Goal: Task Accomplishment & Management: Use online tool/utility

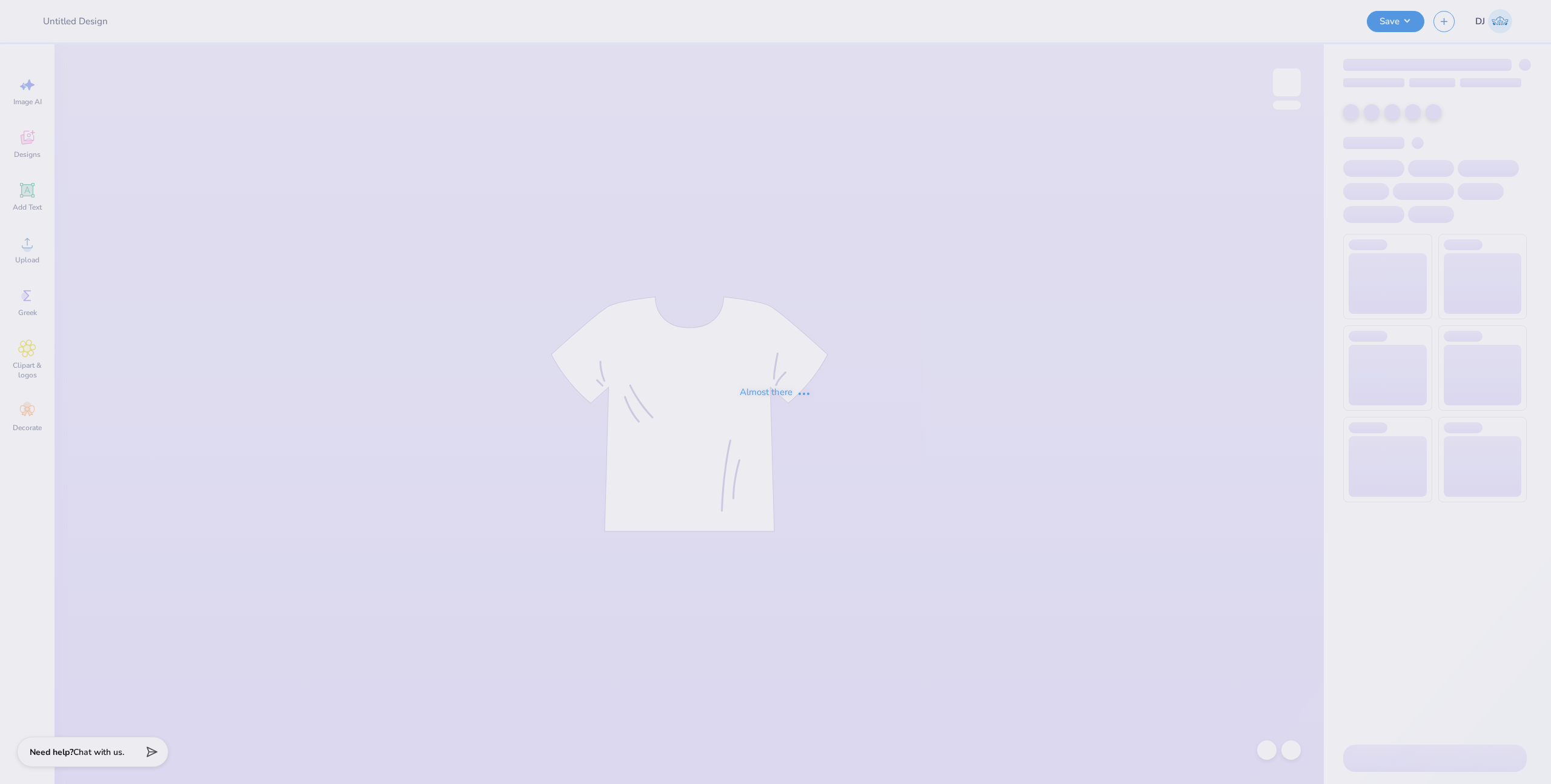
type input "BMOC #1"
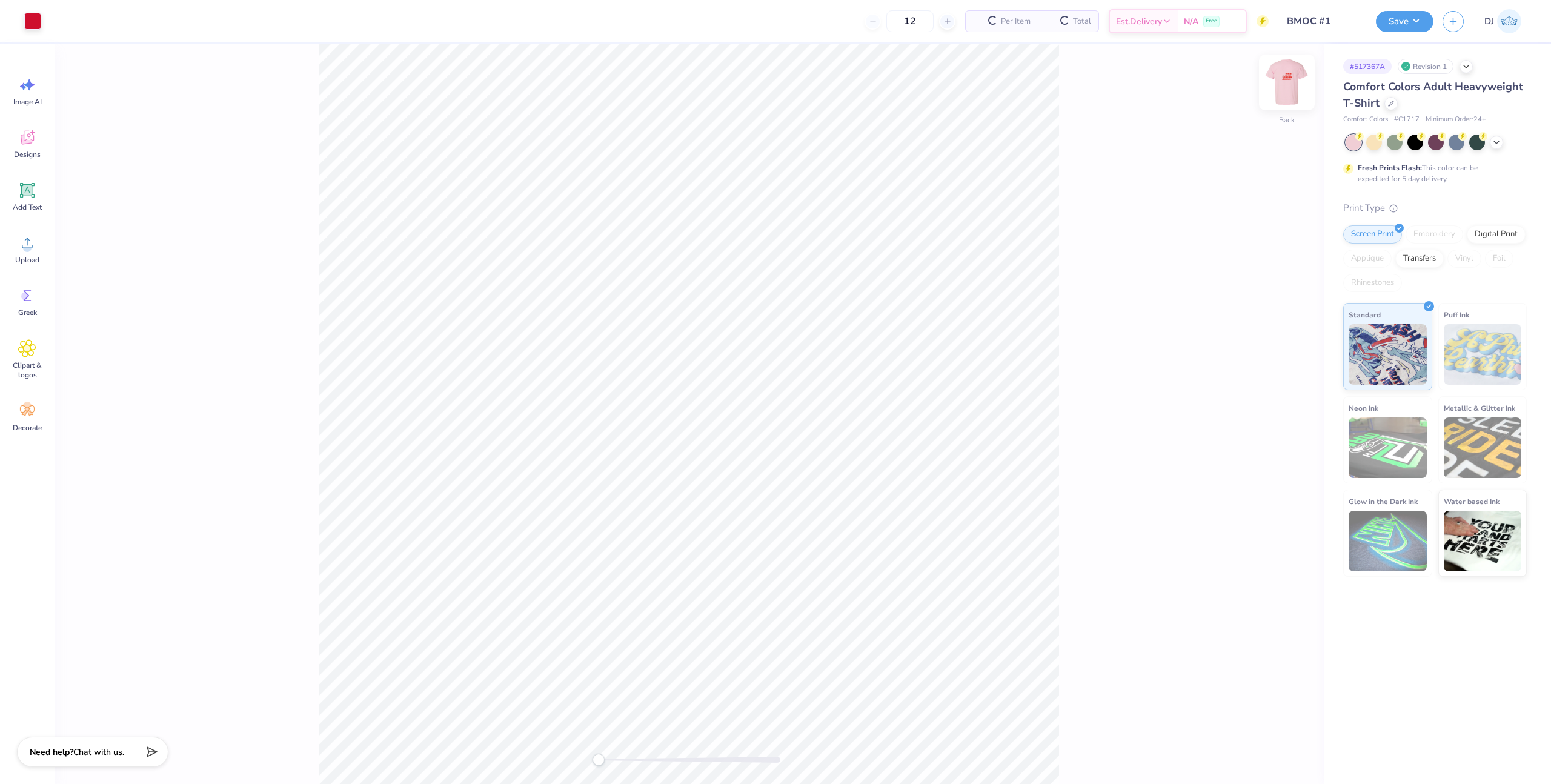
click at [1288, 81] on img at bounding box center [1286, 83] width 48 height 48
click at [1283, 91] on img at bounding box center [1286, 83] width 48 height 48
type input "0.98"
type input "0.72"
type input "5.77"
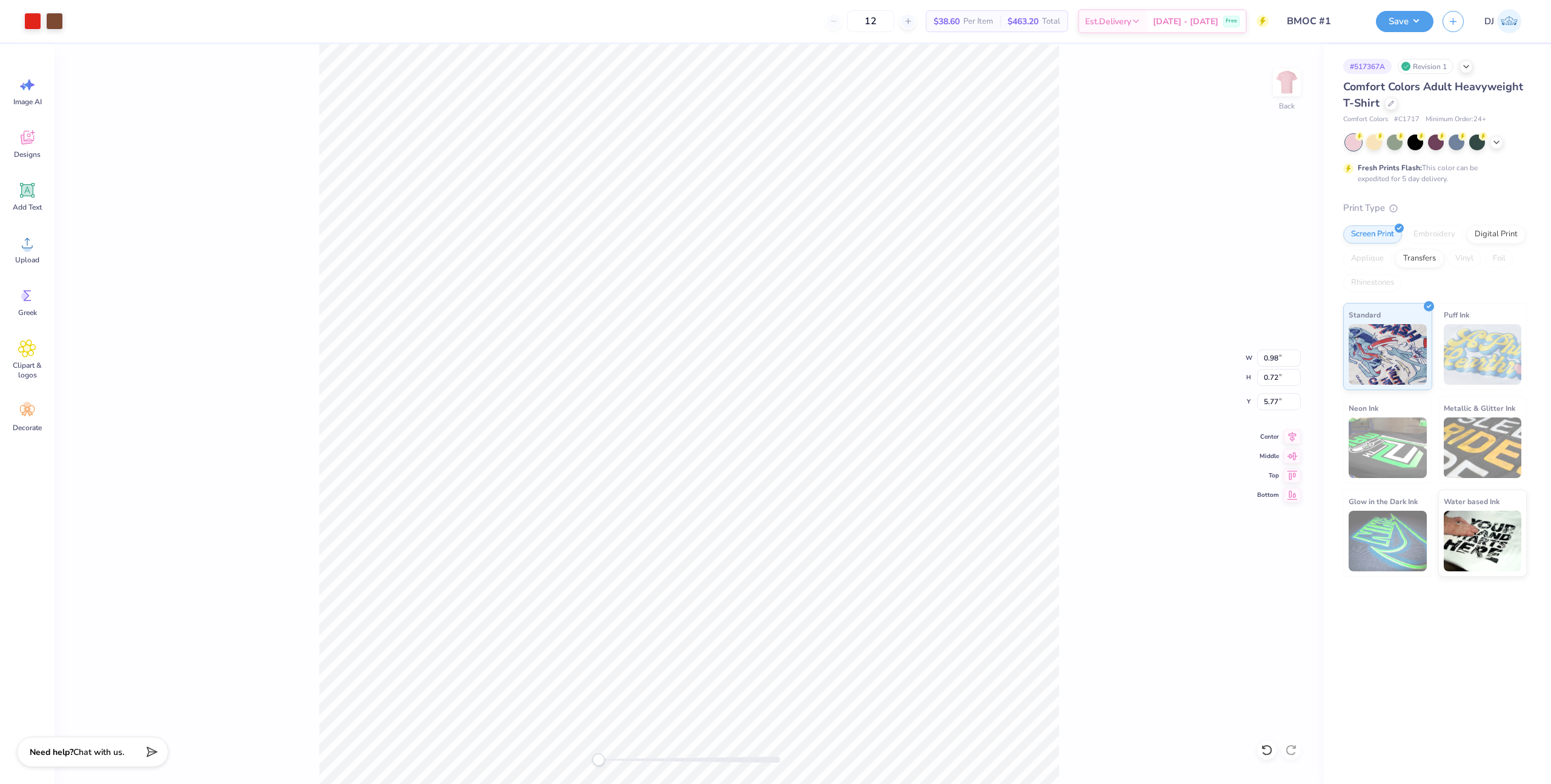
type input "5.80"
type input "3.90"
type input "1.05"
type input "1.20"
type input "0.88"
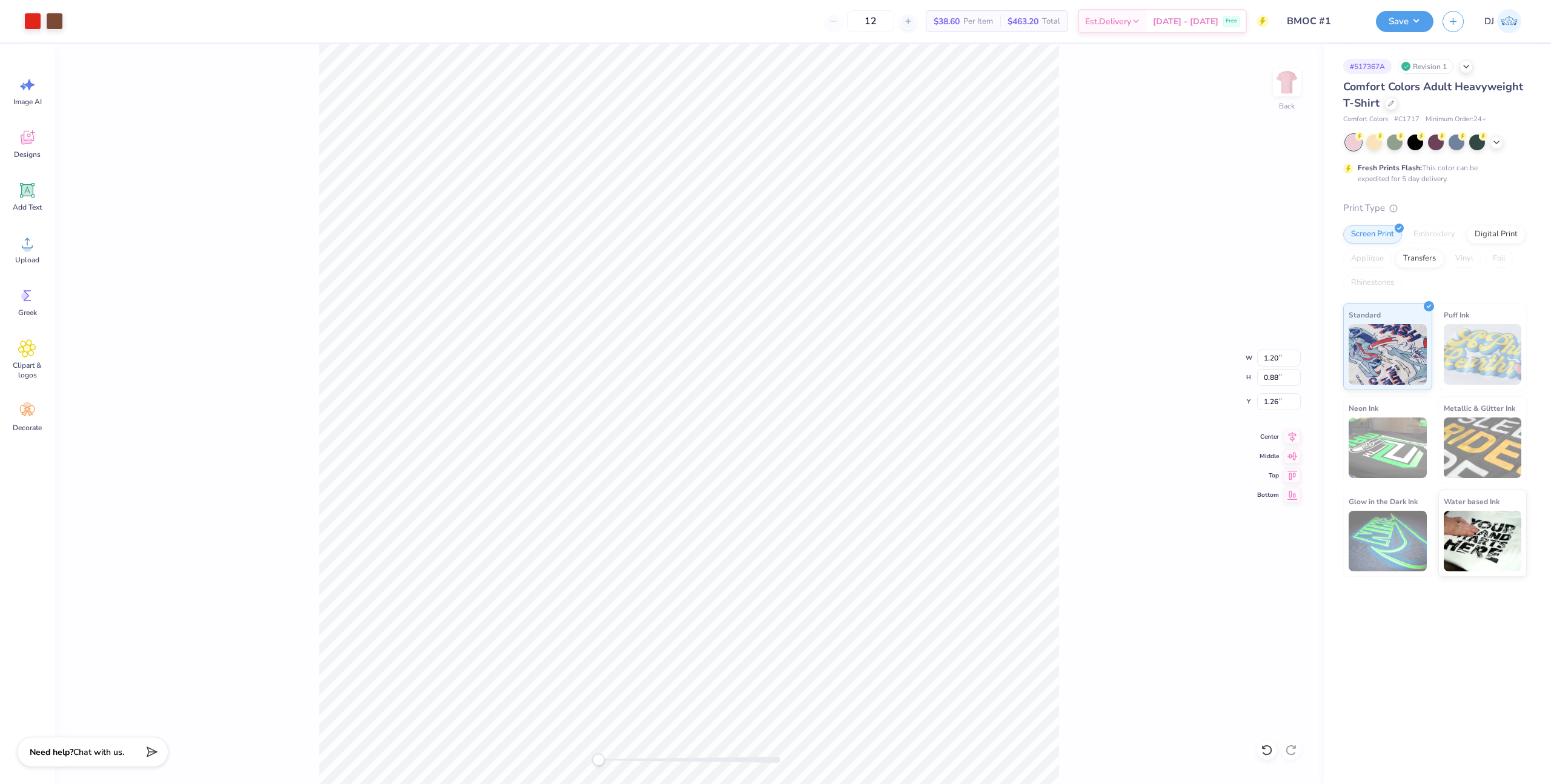
type input "1.35"
type input "2.15"
type input "1.56"
type input "1.22"
type input "3.12"
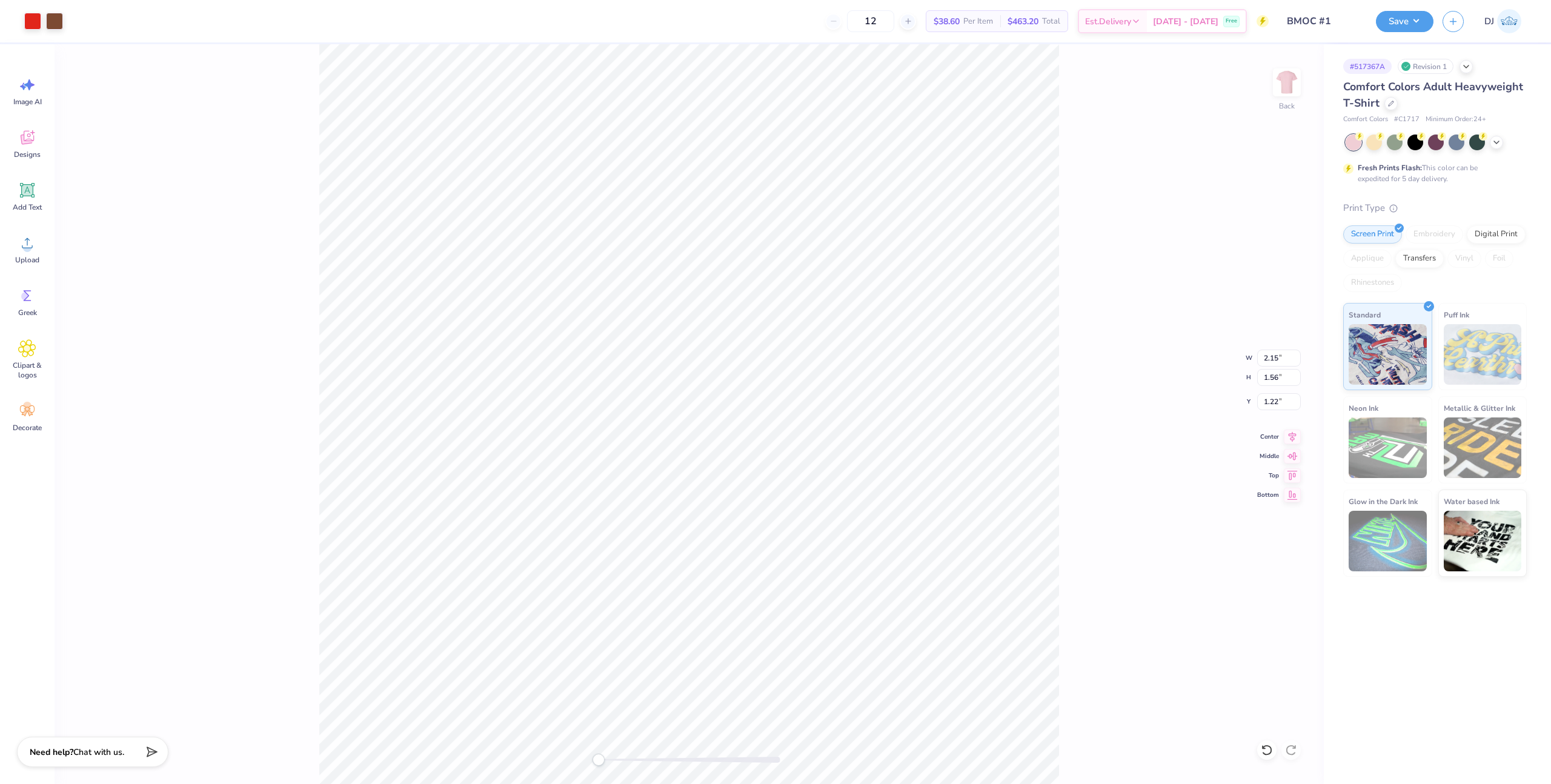
type input "2.24"
type input "1.12"
type input "4.90"
type input "2.34"
type input "0.91"
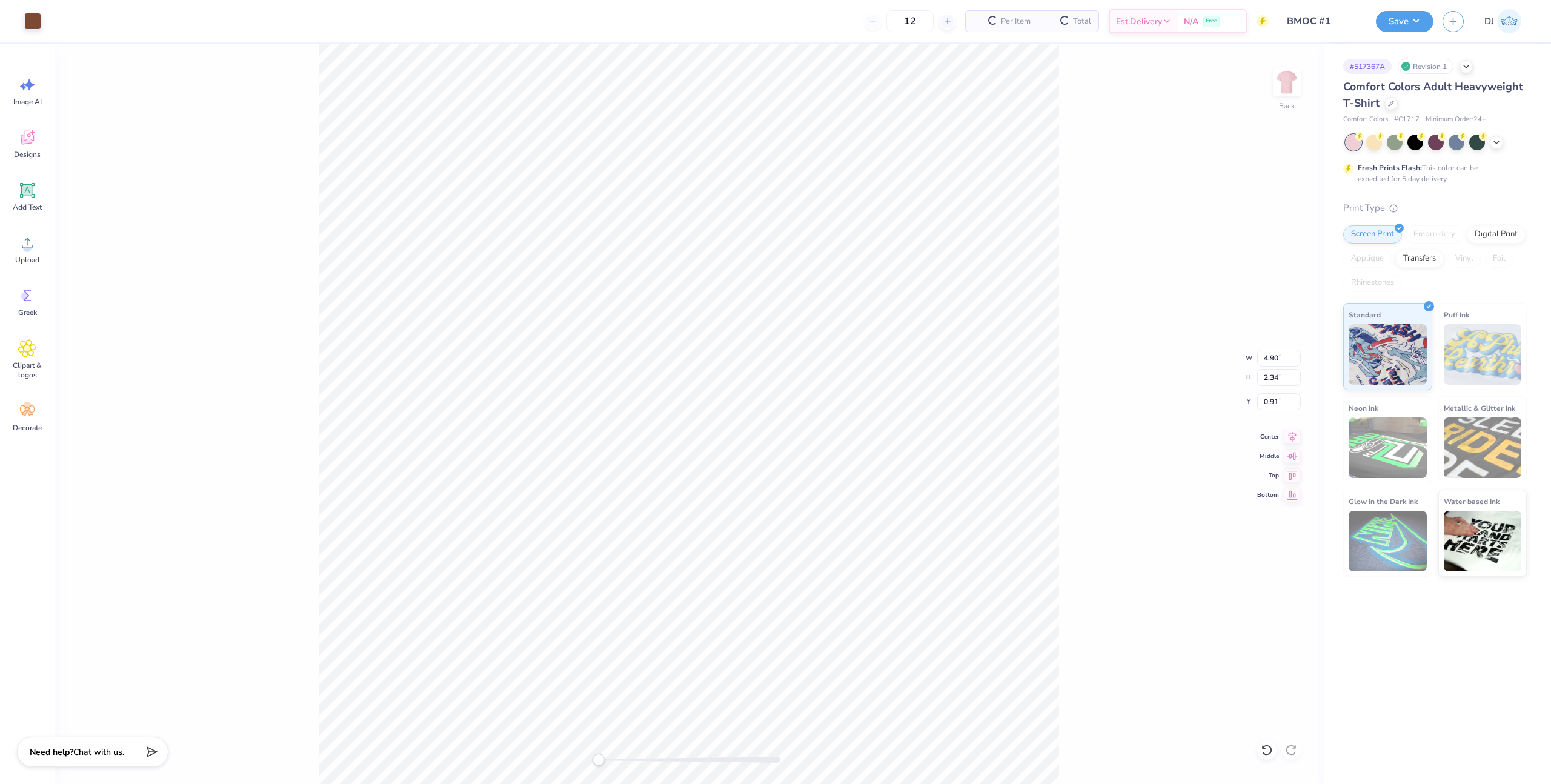
type input "4.73"
type input "3.67"
type input "1.84"
click at [1281, 90] on img at bounding box center [1286, 83] width 48 height 48
click at [775, 484] on li "Group" at bounding box center [760, 491] width 95 height 23
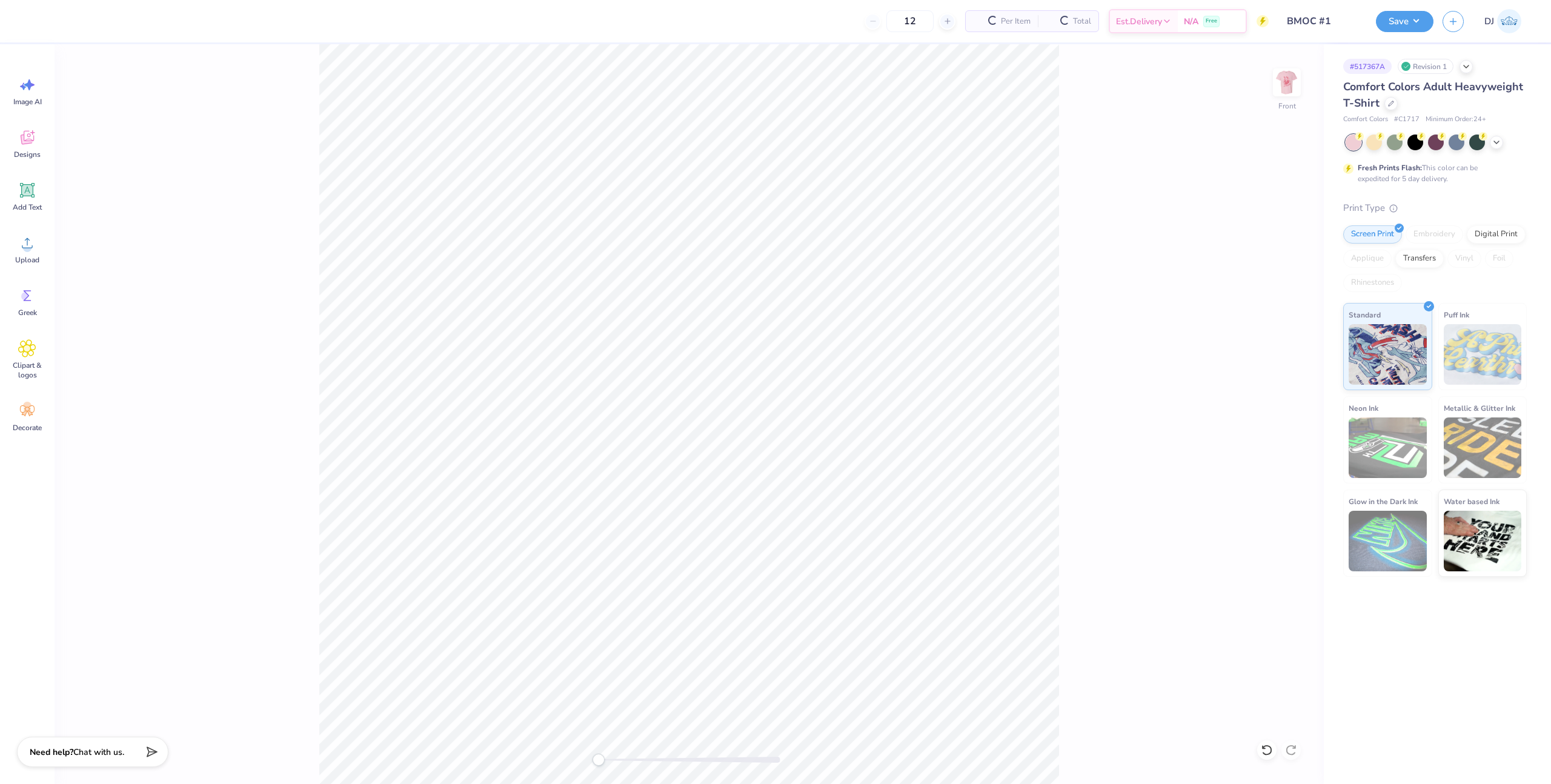
click at [1308, 100] on div "Front" at bounding box center [689, 414] width 1269 height 740
click at [1296, 89] on img at bounding box center [1286, 83] width 48 height 48
click at [753, 500] on li "Group" at bounding box center [754, 497] width 95 height 23
click at [1271, 364] on input "1.58" at bounding box center [1278, 358] width 44 height 17
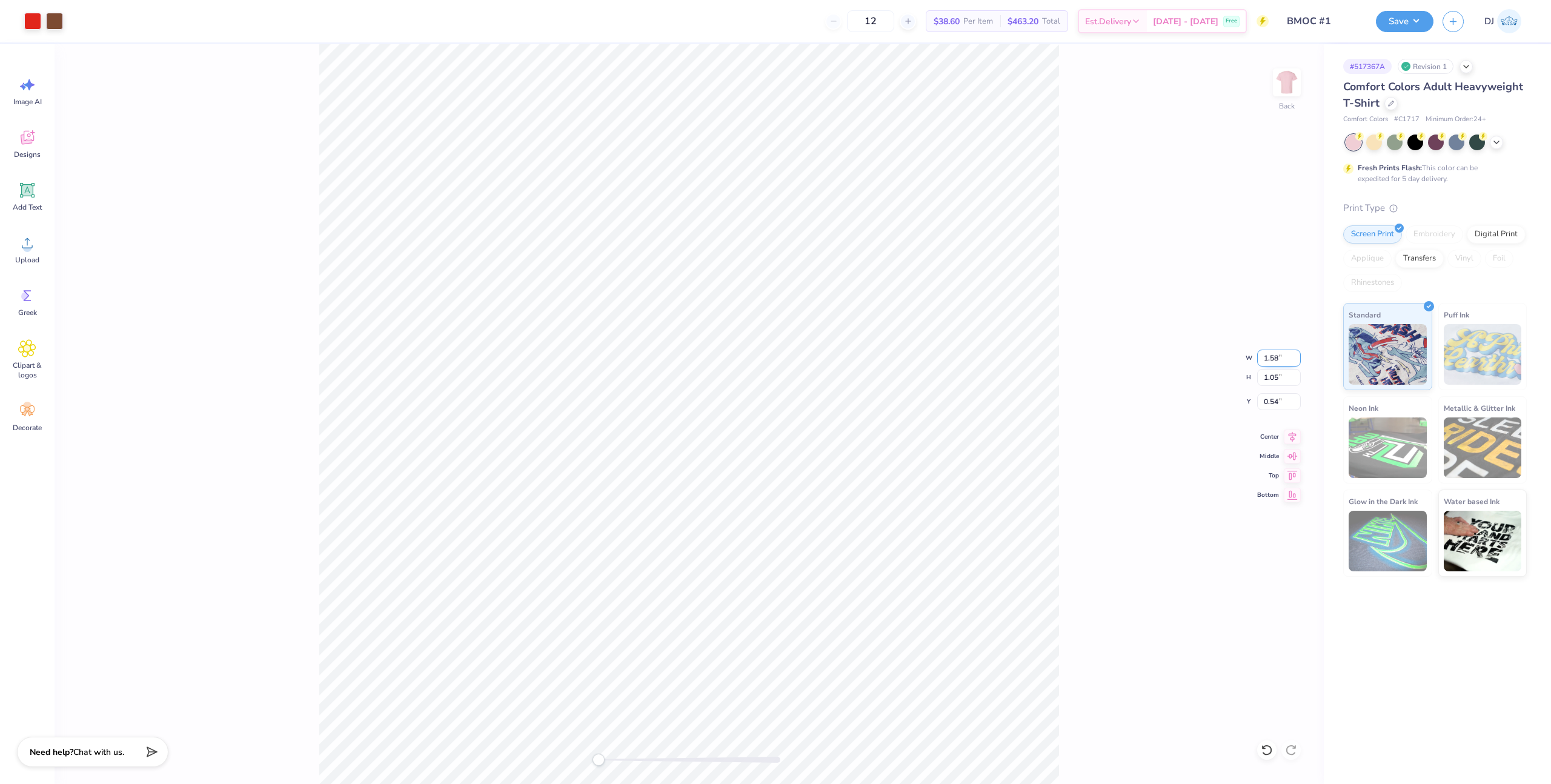
click at [1268, 355] on input "1.58" at bounding box center [1278, 358] width 44 height 17
drag, startPoint x: 1268, startPoint y: 355, endPoint x: 1272, endPoint y: 361, distance: 7.2
click at [1268, 355] on input "1.58" at bounding box center [1278, 358] width 44 height 17
type input "3"
click at [1265, 753] on icon at bounding box center [1267, 750] width 13 height 13
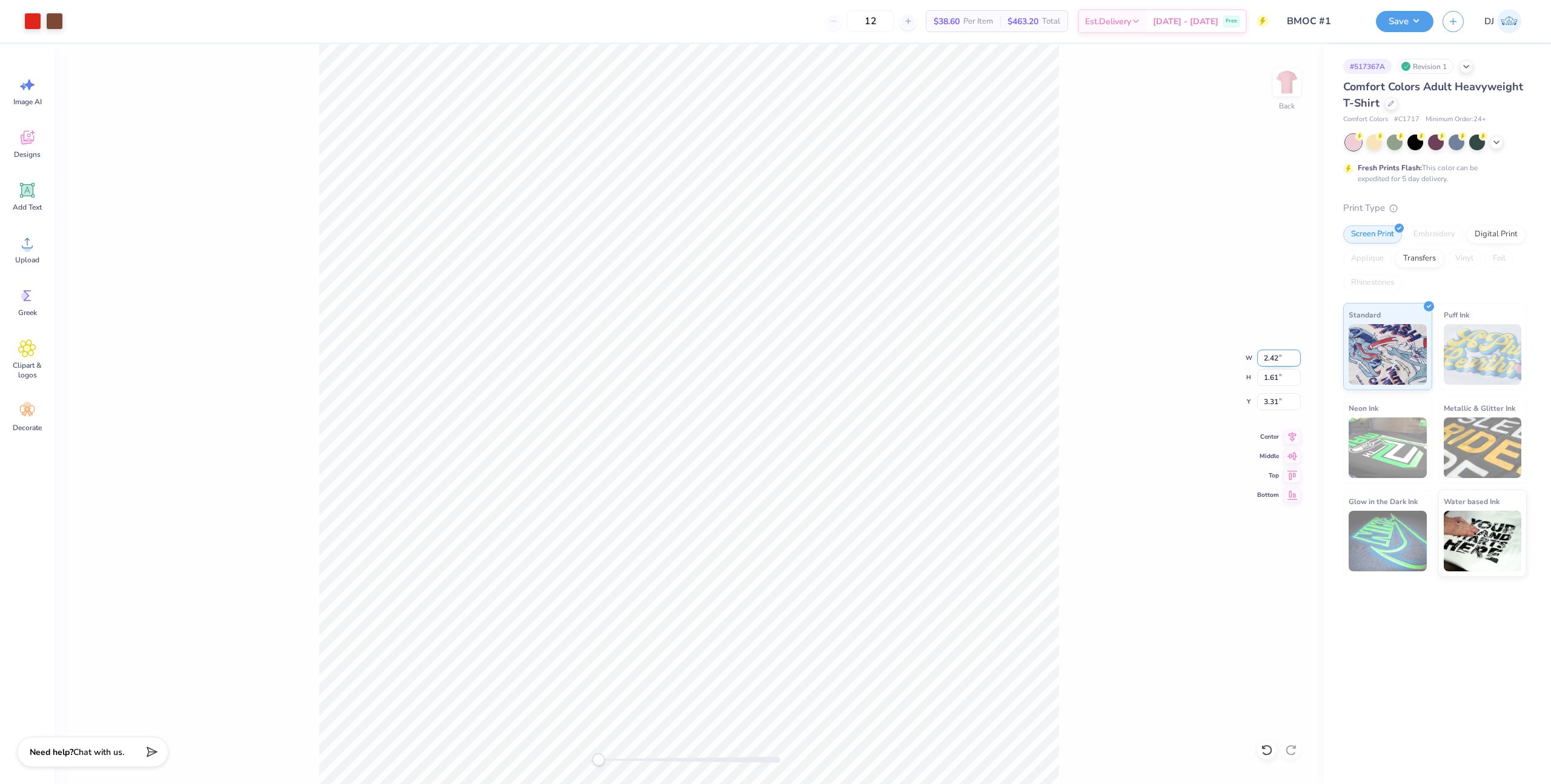
click at [1267, 351] on input "2.42" at bounding box center [1278, 358] width 44 height 17
type input "3"
click at [1263, 357] on input "3.72" at bounding box center [1278, 358] width 44 height 17
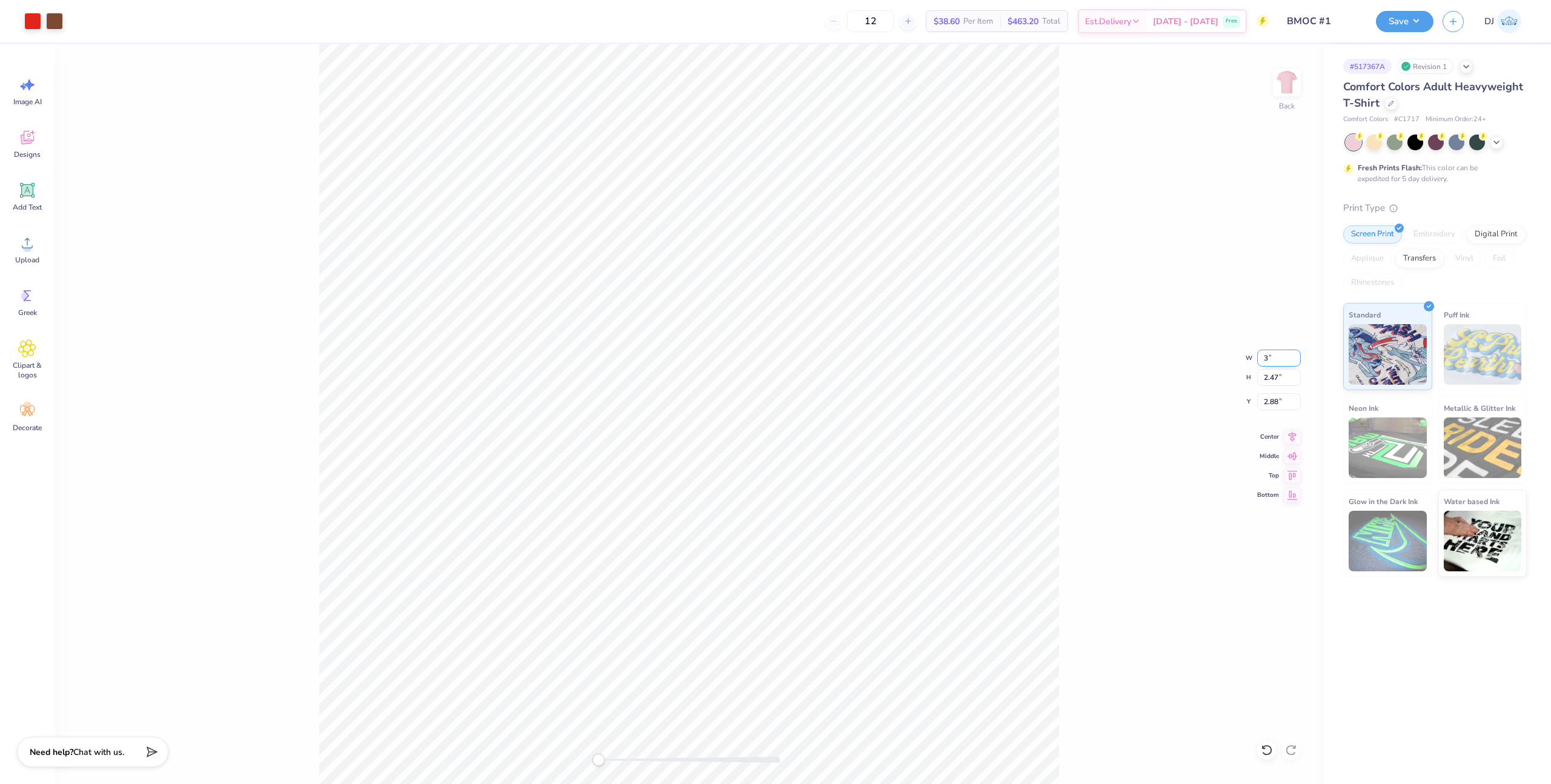
type input "3"
click at [816, 418] on li "Group" at bounding box center [828, 425] width 95 height 23
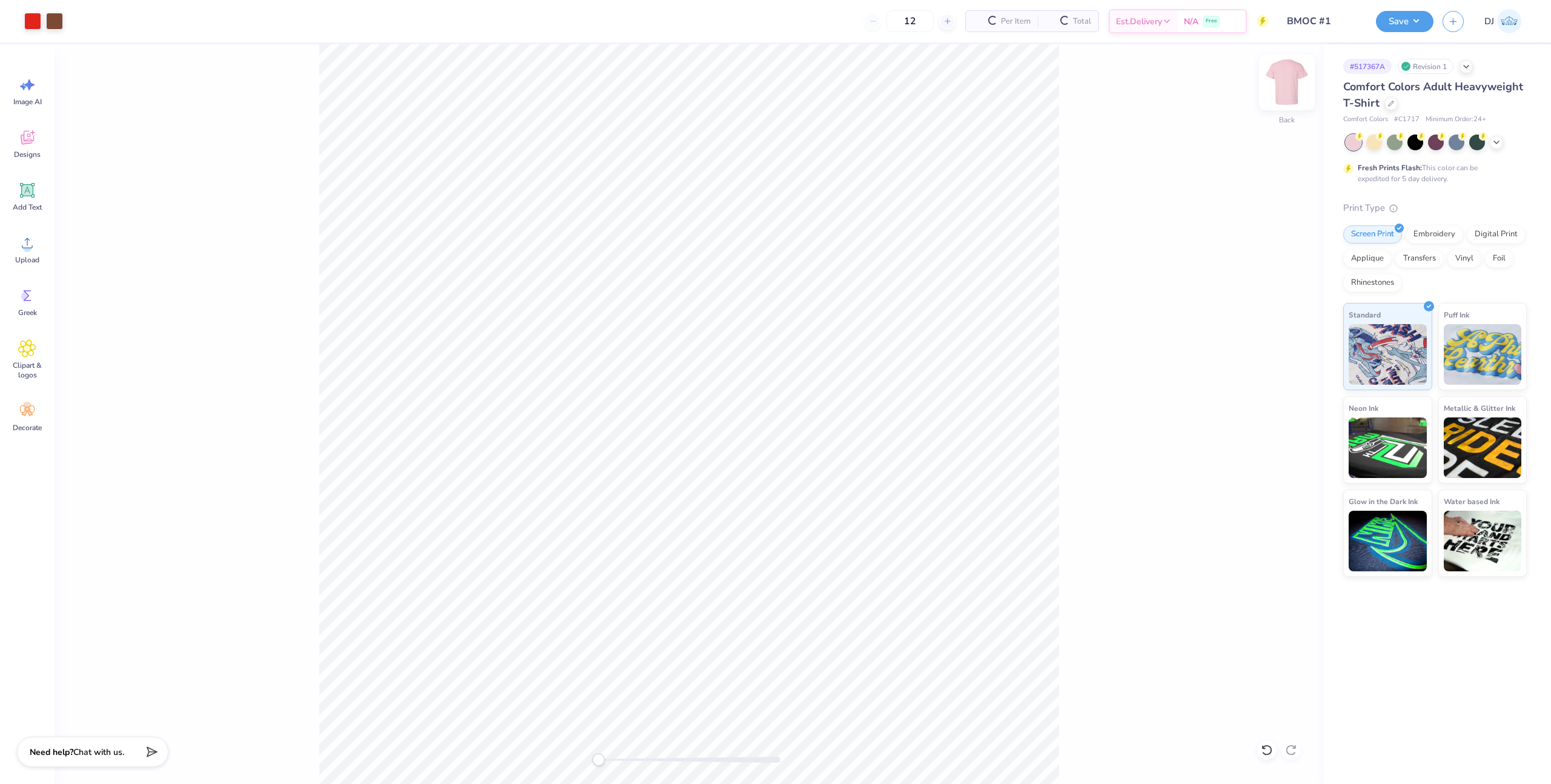
click at [1291, 92] on img at bounding box center [1286, 83] width 48 height 48
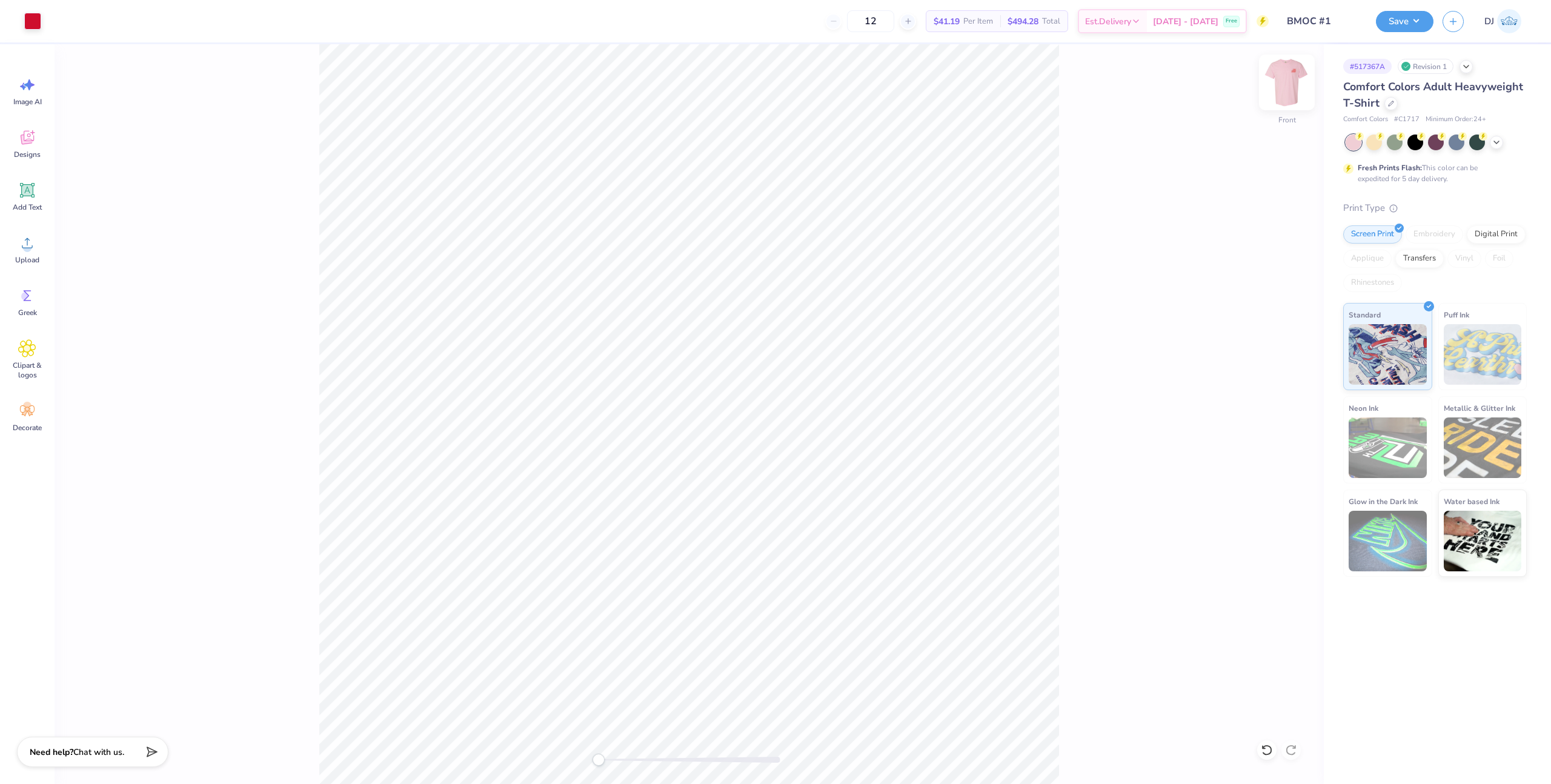
click at [1287, 84] on img at bounding box center [1286, 83] width 48 height 48
click at [57, 20] on div at bounding box center [54, 20] width 17 height 17
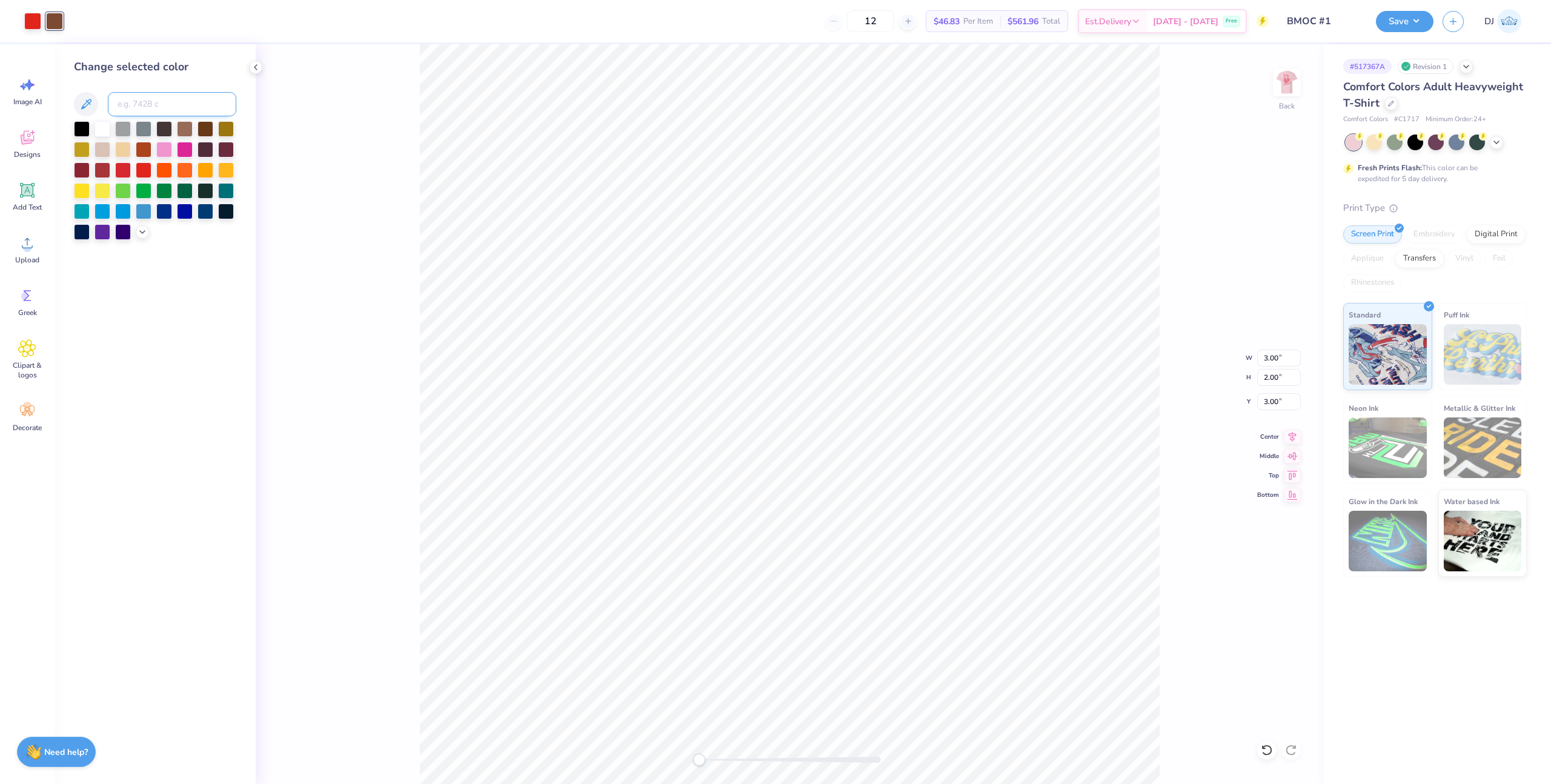
click at [184, 102] on input at bounding box center [171, 104] width 128 height 24
type input "485"
click at [57, 23] on div at bounding box center [54, 20] width 17 height 17
click at [146, 101] on input at bounding box center [171, 104] width 128 height 24
type input "485"
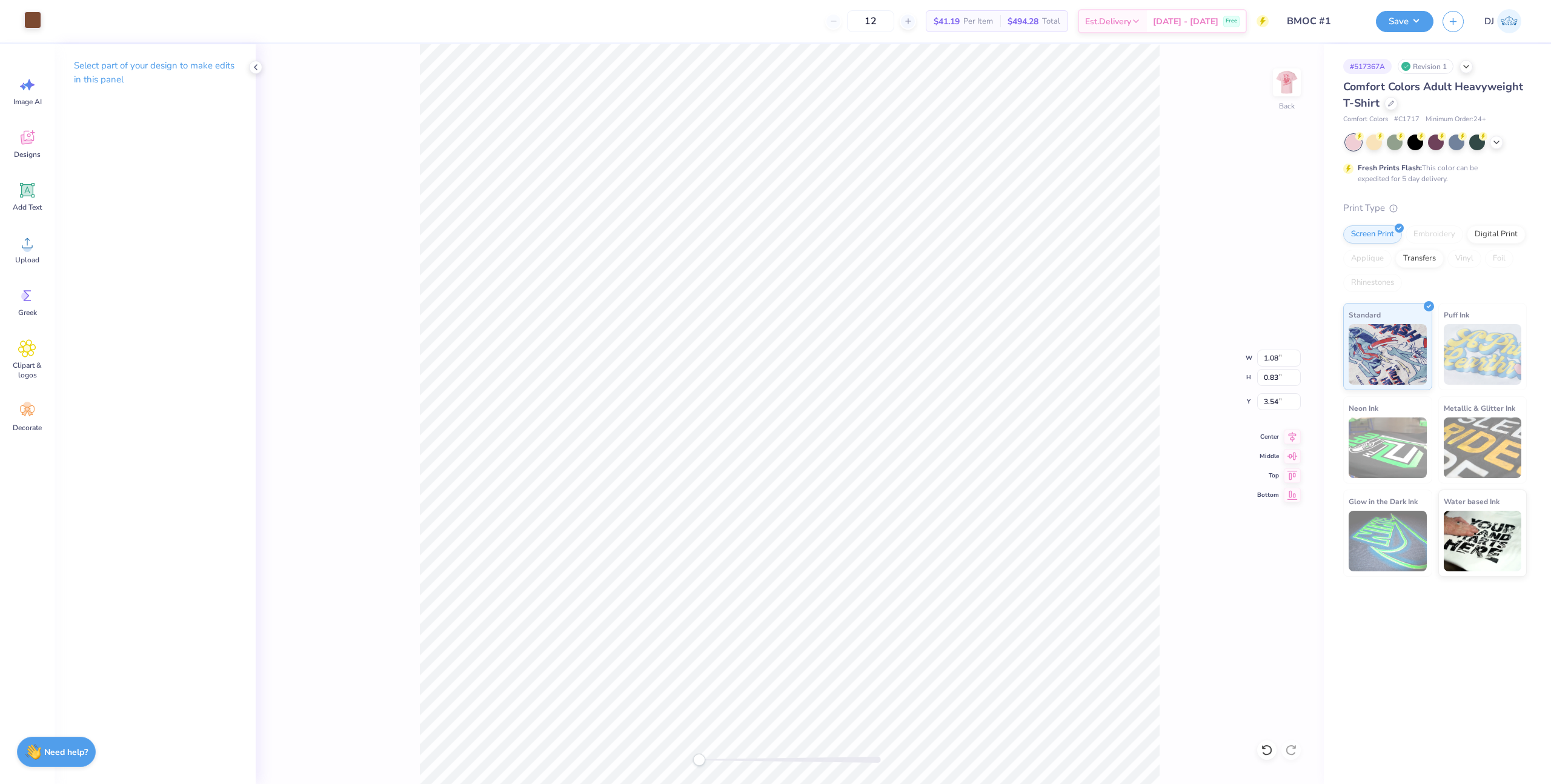
click at [37, 20] on div at bounding box center [32, 20] width 17 height 17
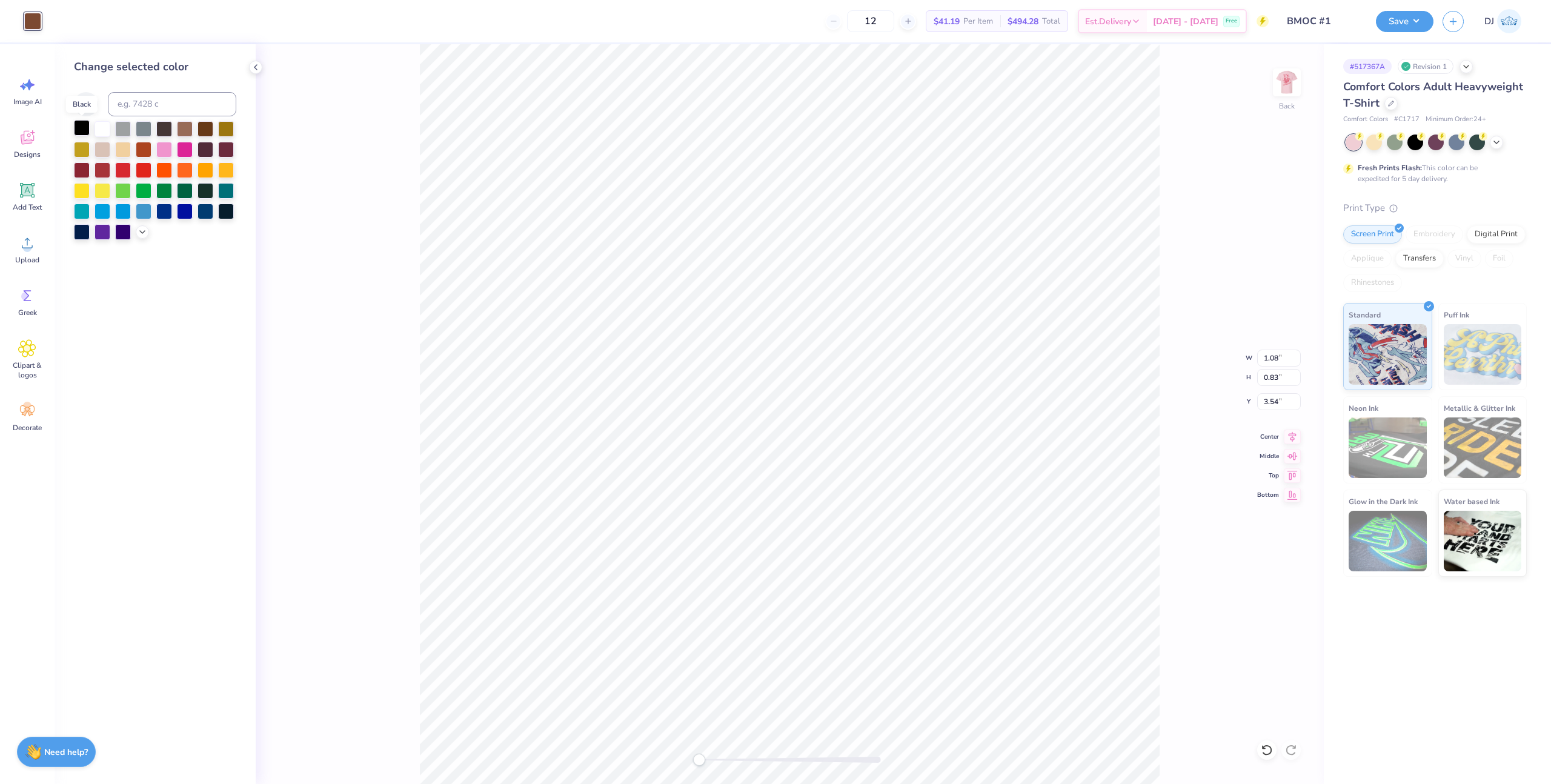
click at [78, 131] on div at bounding box center [82, 128] width 16 height 16
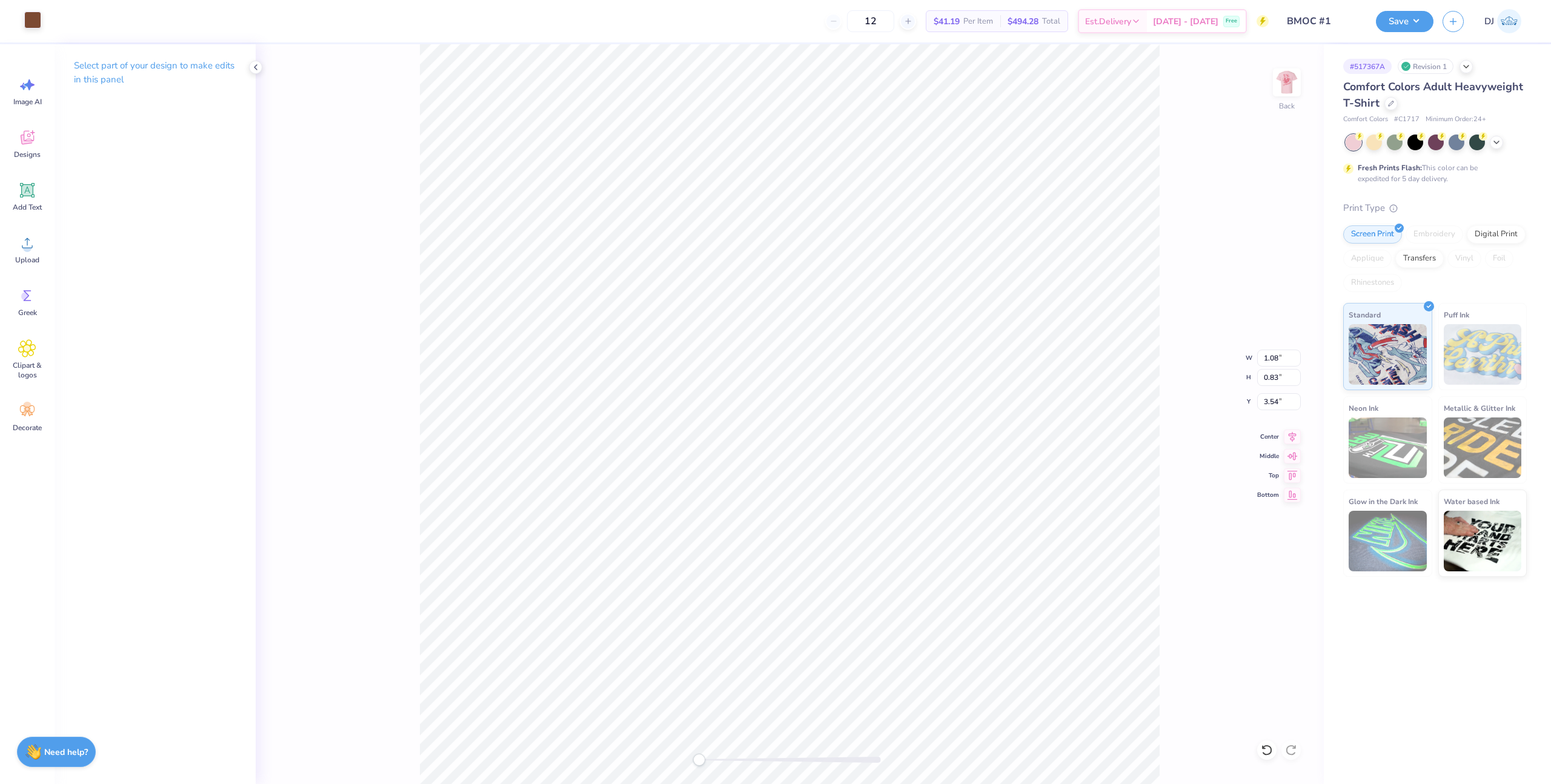
click at [34, 26] on div at bounding box center [32, 20] width 17 height 17
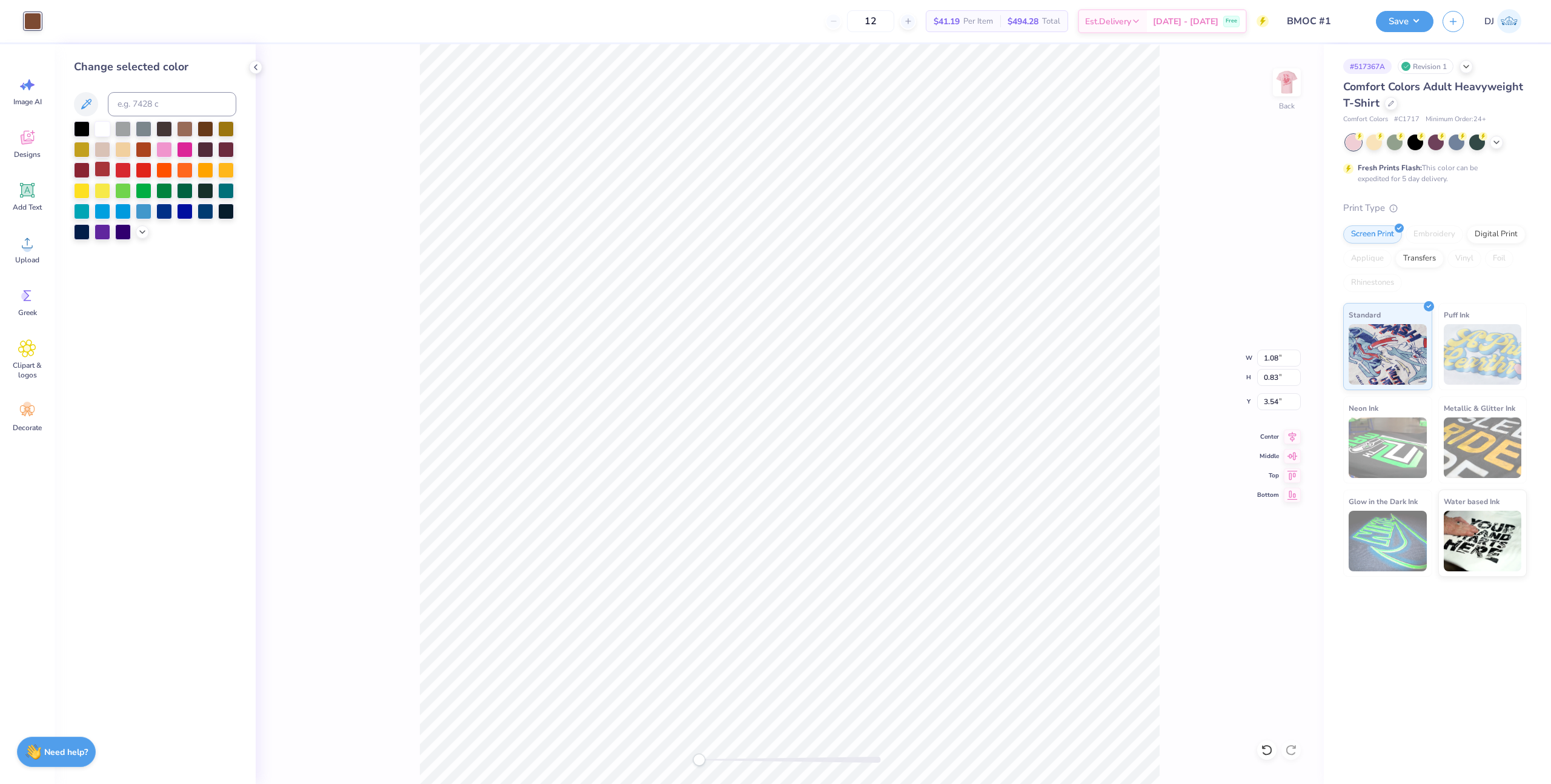
click at [102, 170] on div at bounding box center [102, 170] width 16 height 16
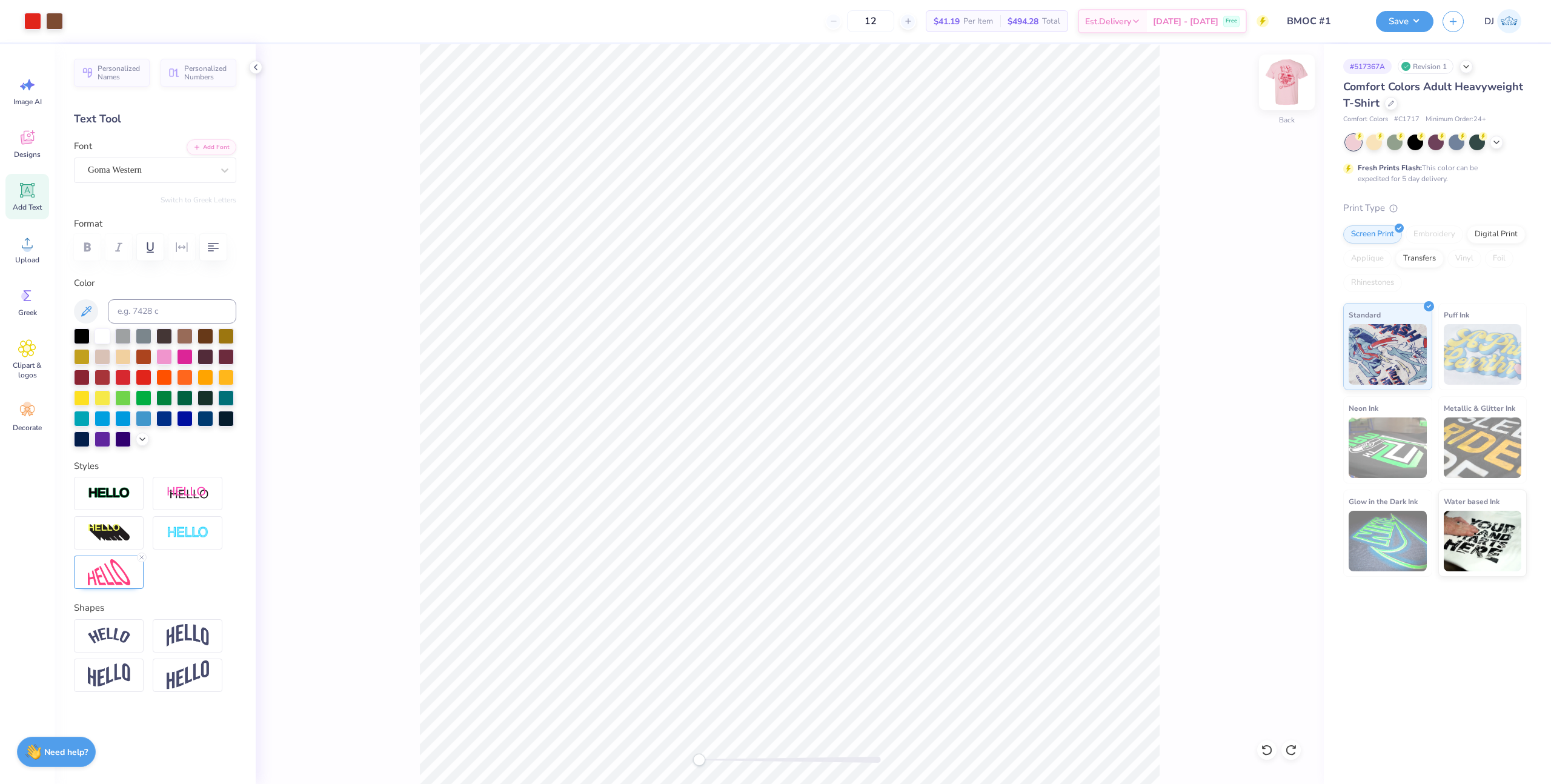
click at [1283, 91] on img at bounding box center [1286, 83] width 48 height 48
click at [248, 68] on div "Personalized Names Personalized Numbers Text Tool Add Font Font Goma Western Sw…" at bounding box center [155, 414] width 201 height 740
click at [252, 69] on icon at bounding box center [256, 67] width 10 height 10
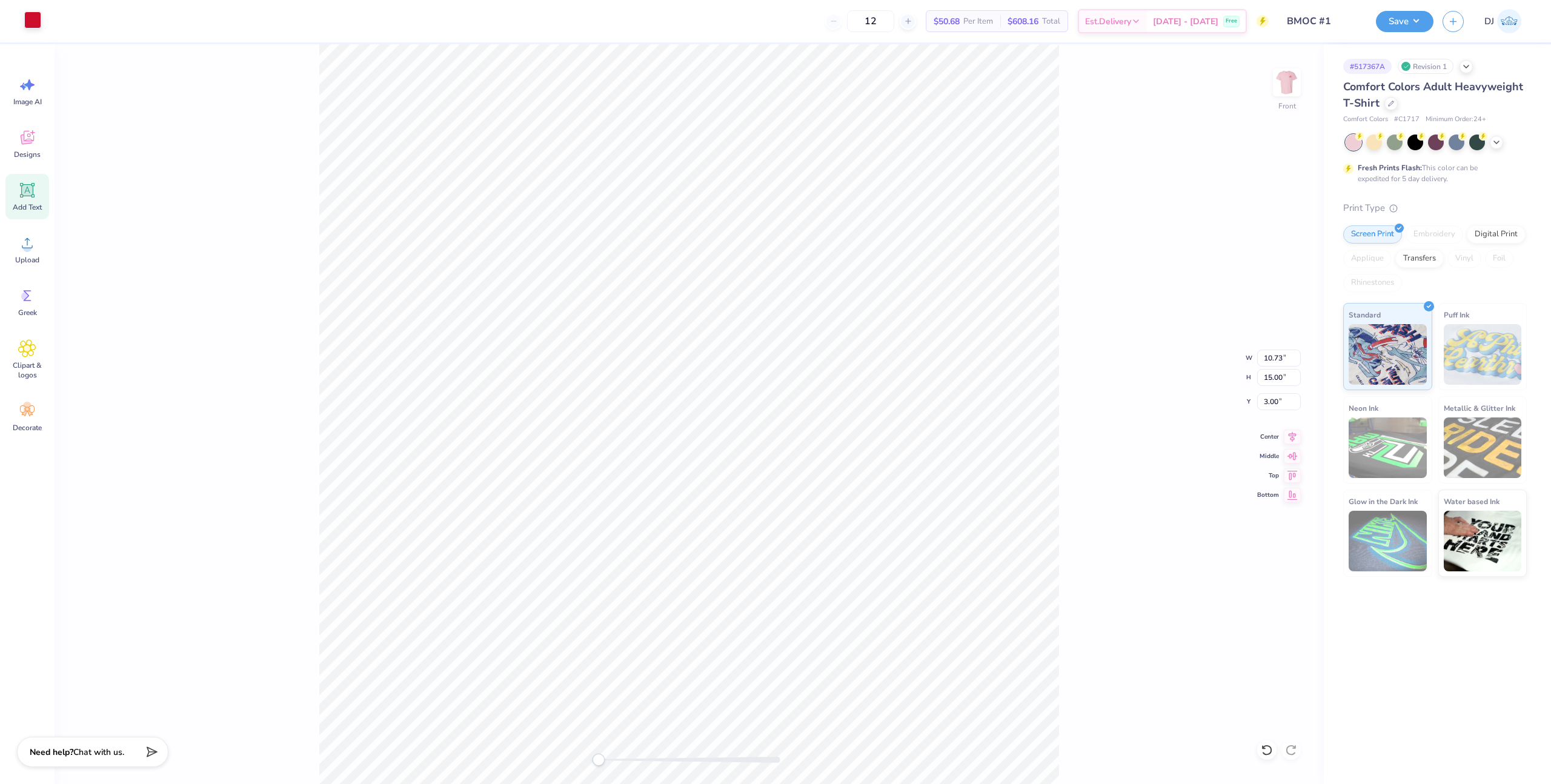
click at [28, 22] on div at bounding box center [32, 20] width 17 height 17
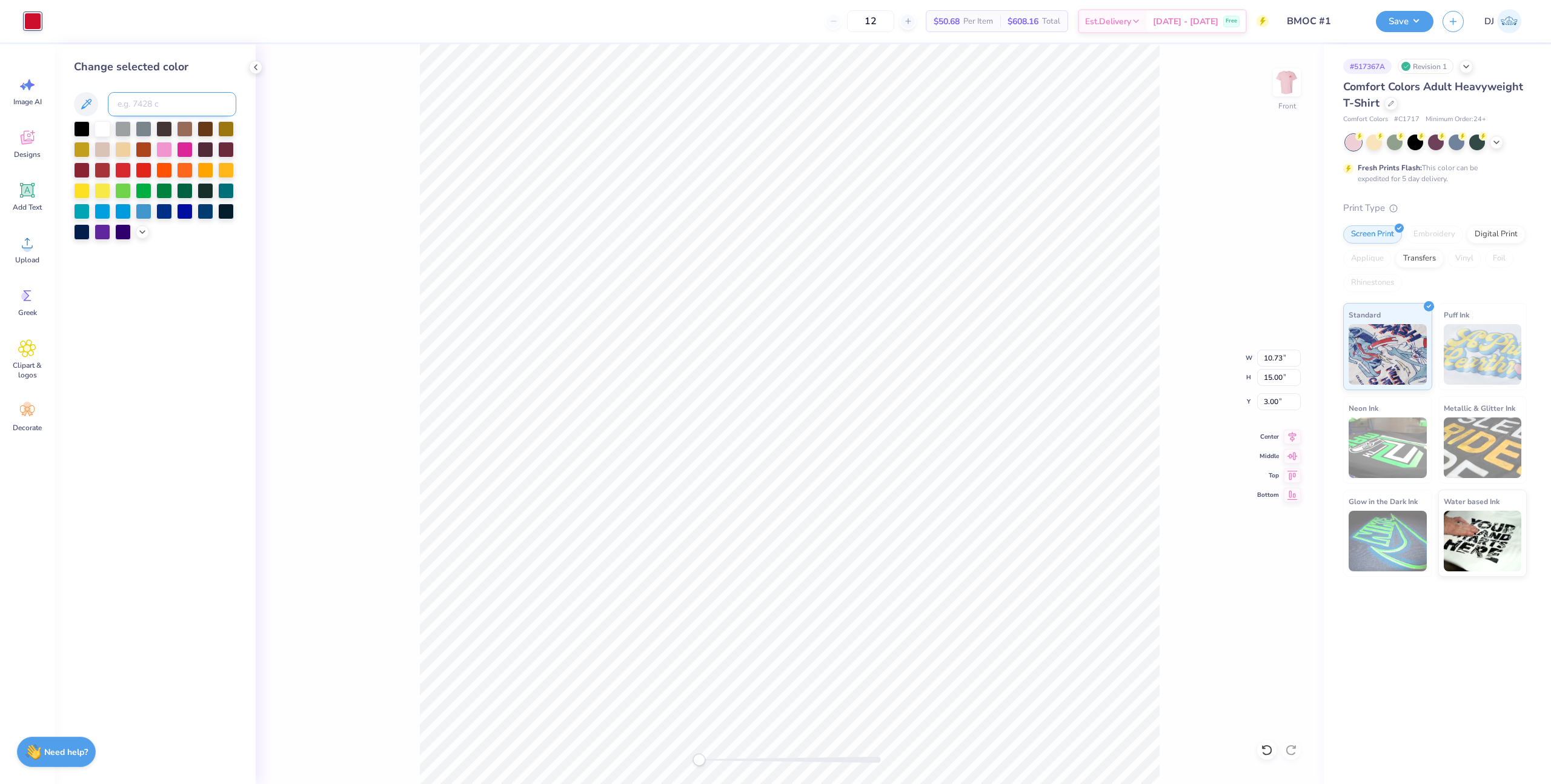
click at [152, 106] on input at bounding box center [171, 104] width 128 height 24
type input "485"
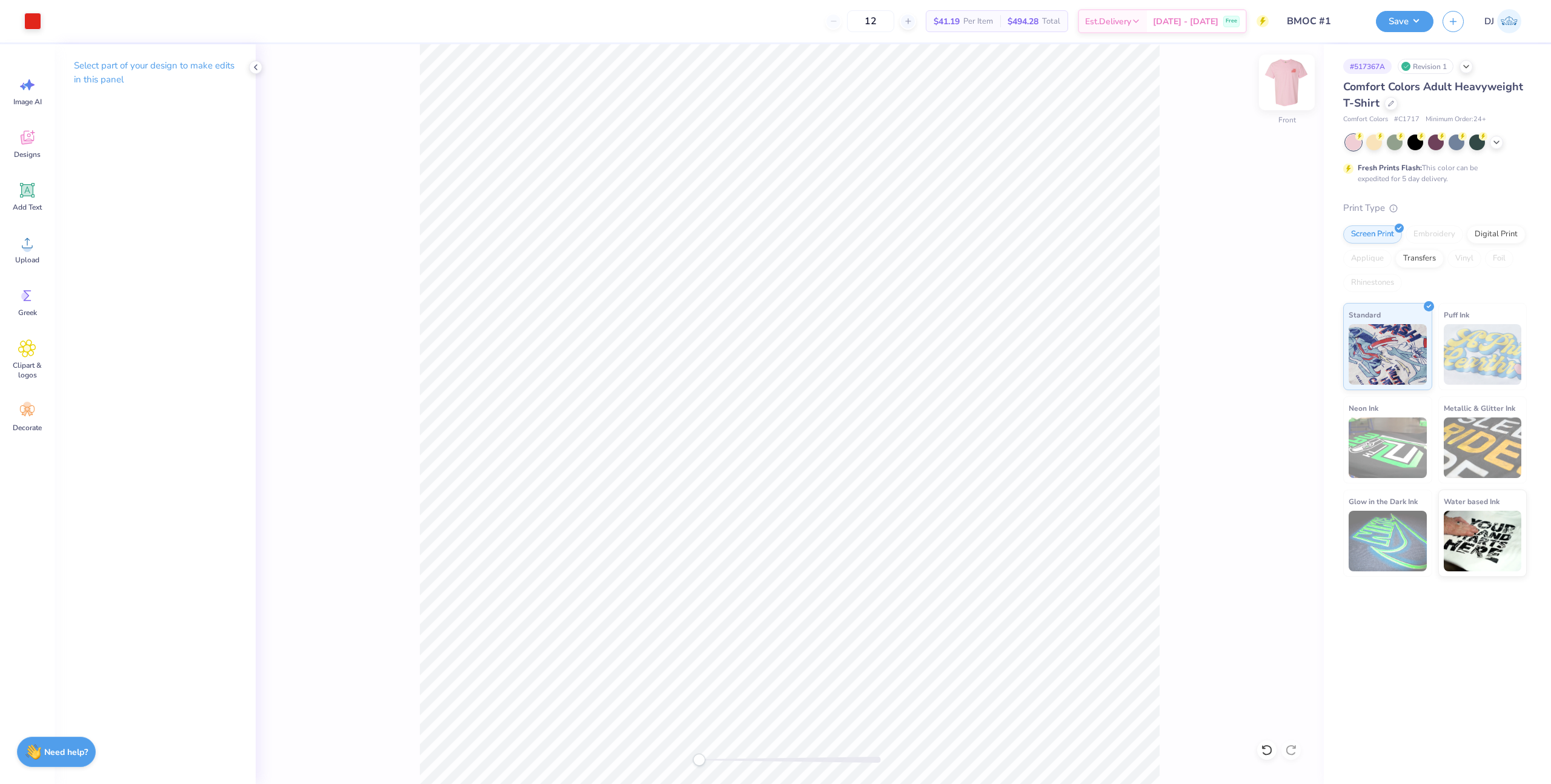
click at [1294, 81] on img at bounding box center [1286, 83] width 48 height 48
click at [1421, 29] on button "Save" at bounding box center [1405, 20] width 57 height 22
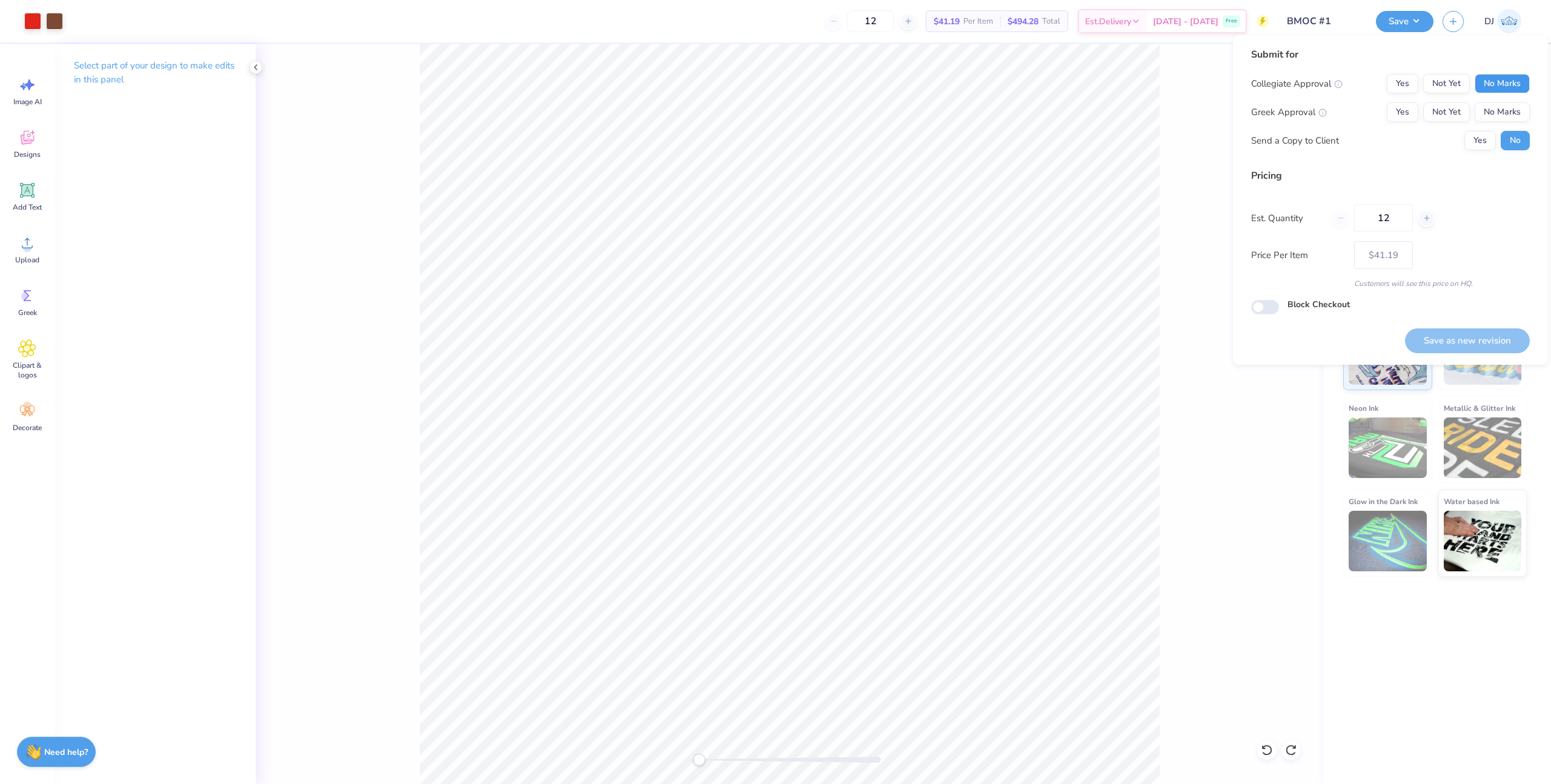
click at [1502, 85] on button "No Marks" at bounding box center [1502, 83] width 55 height 20
click at [1396, 108] on button "Yes" at bounding box center [1402, 112] width 31 height 20
click at [1457, 335] on button "Save as new revision" at bounding box center [1467, 341] width 125 height 25
type input "$41.19"
